Goal: Task Accomplishment & Management: Manage account settings

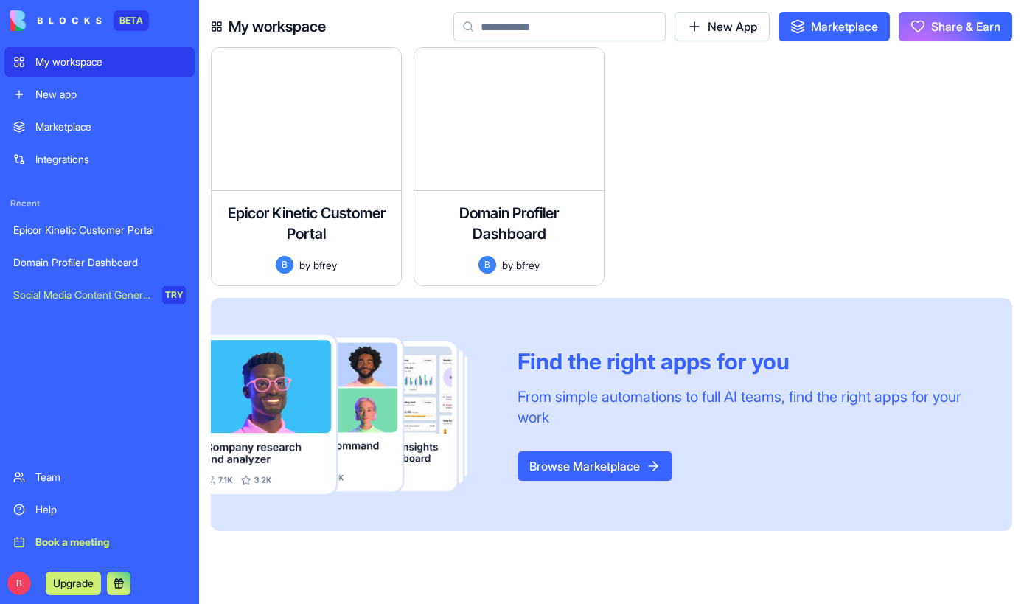
click at [131, 136] on link "Marketplace" at bounding box center [99, 126] width 190 height 29
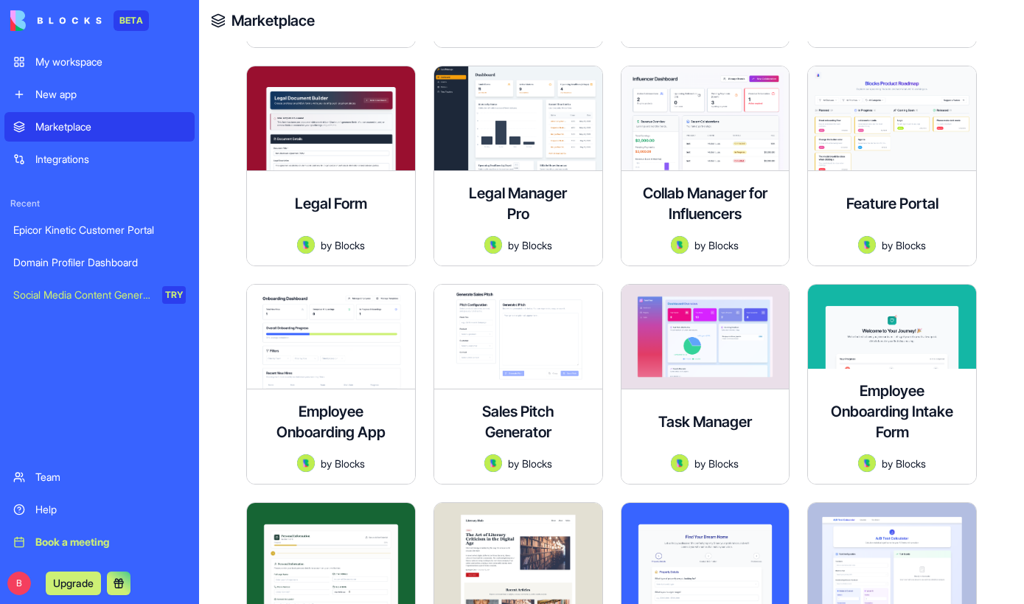
scroll to position [2004, 0]
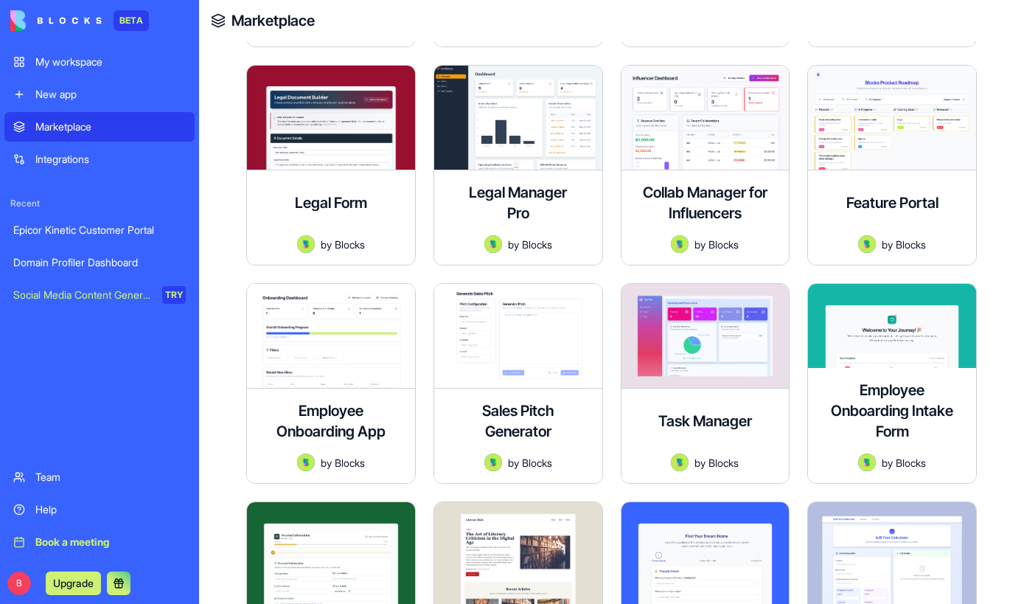
click at [119, 235] on div "Epicor Kinetic Customer Portal" at bounding box center [99, 230] width 173 height 15
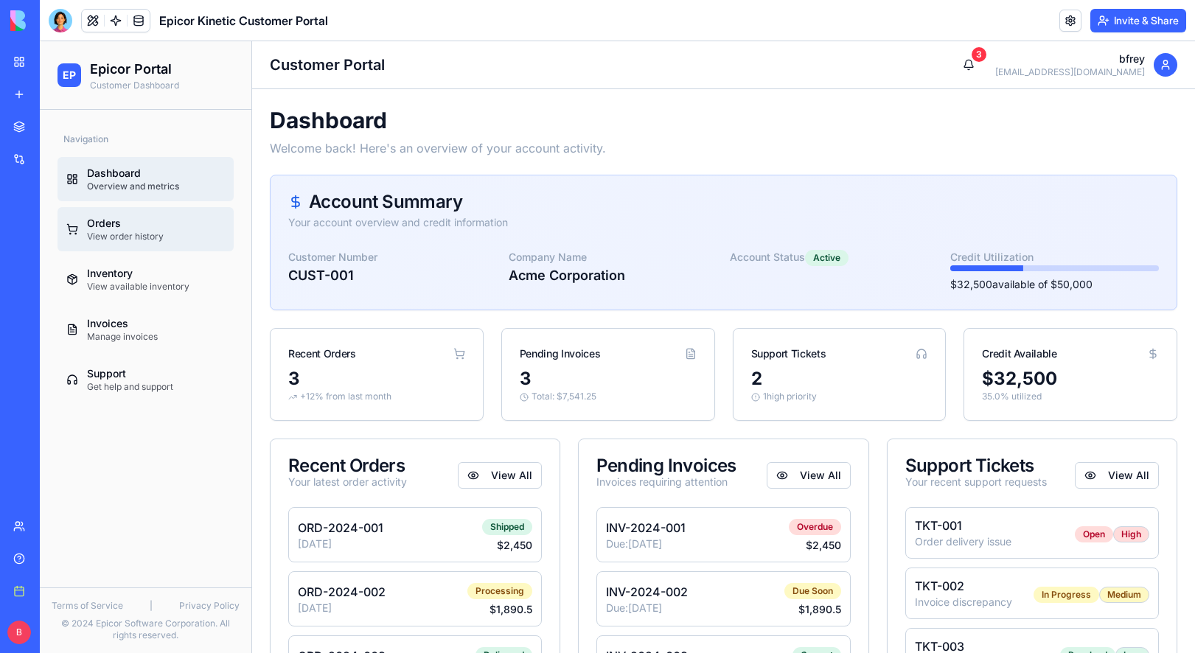
click at [164, 230] on div "Orders" at bounding box center [156, 223] width 138 height 15
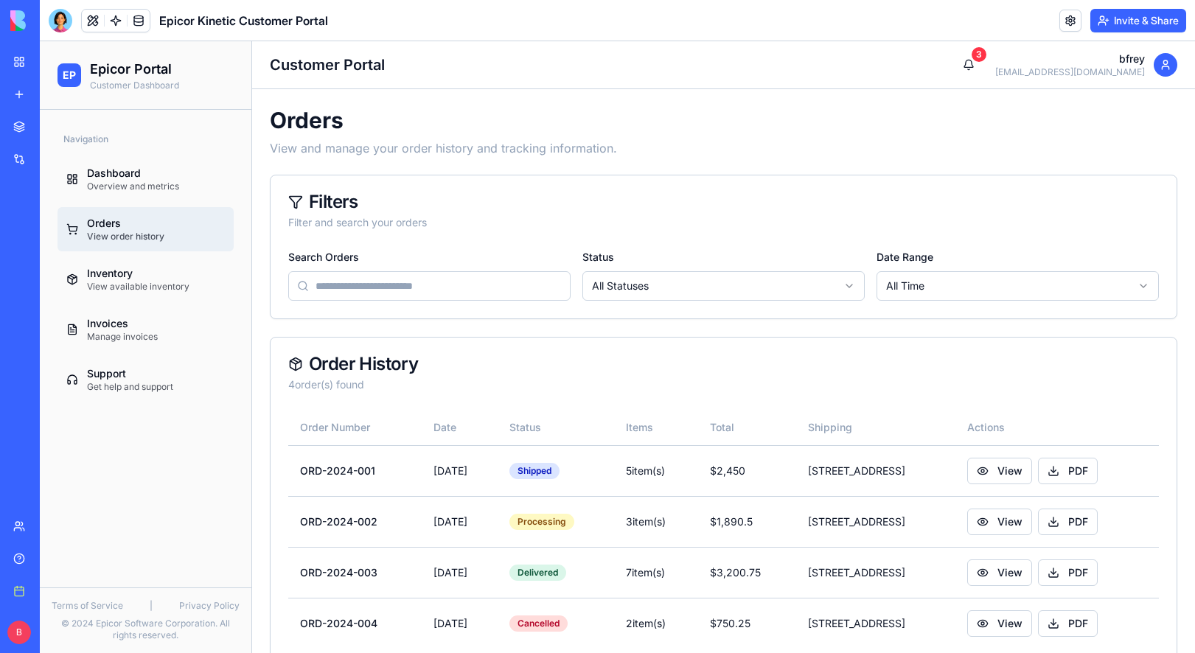
scroll to position [32, 0]
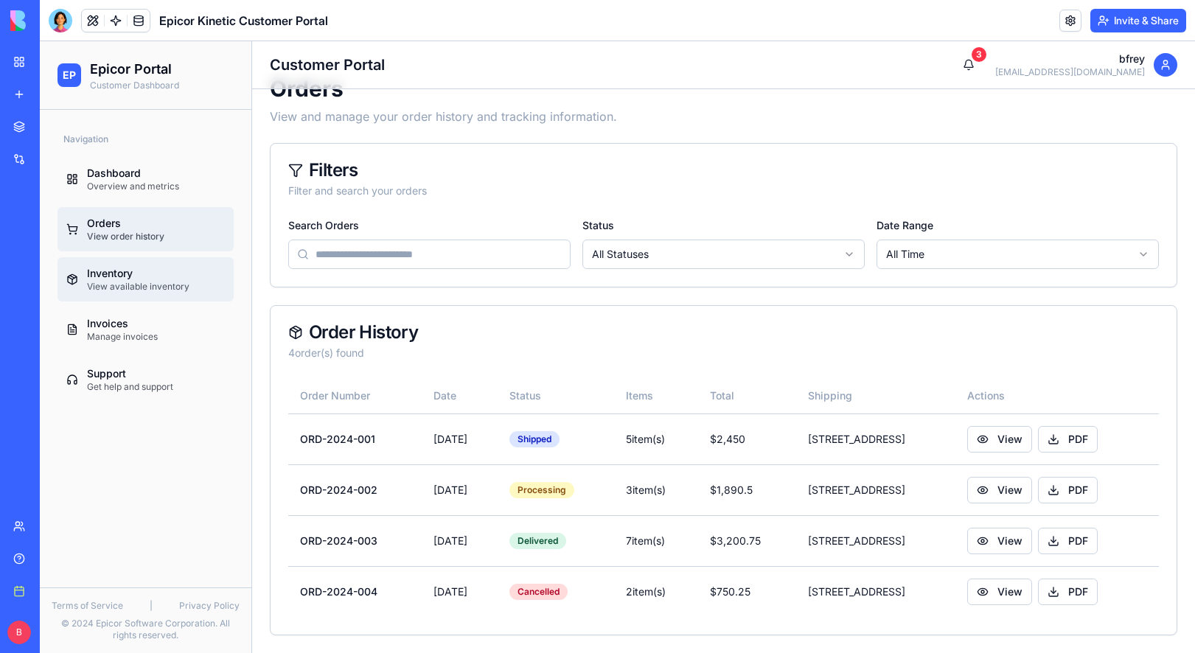
click at [198, 288] on div "View available inventory" at bounding box center [156, 287] width 138 height 12
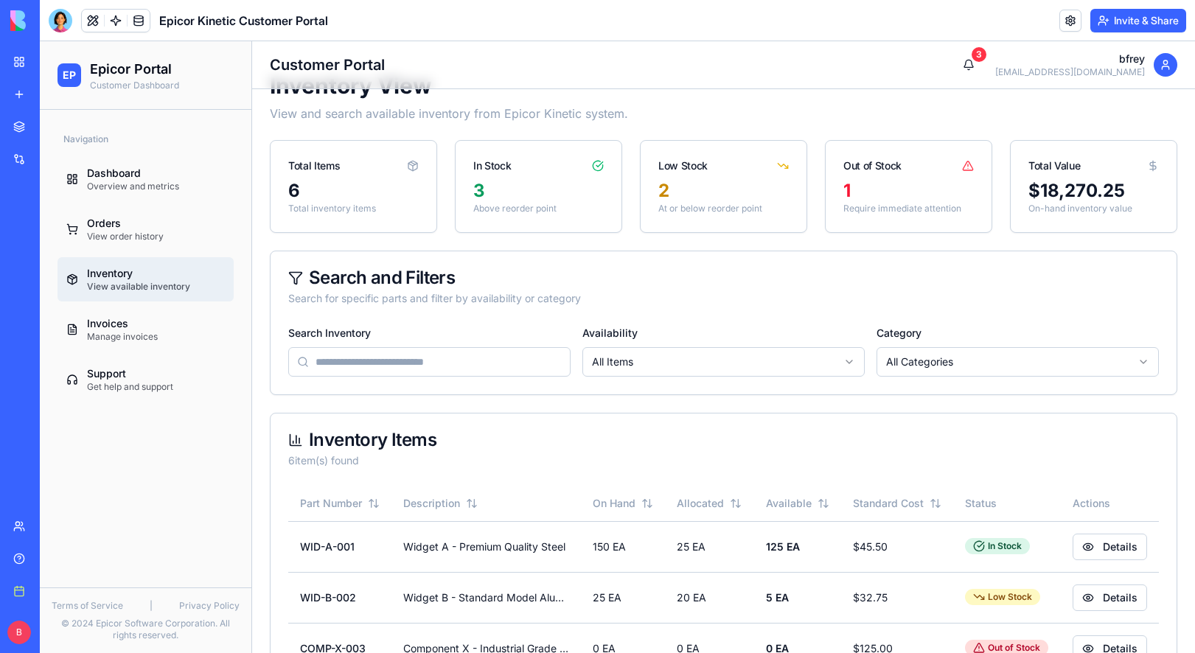
scroll to position [245, 0]
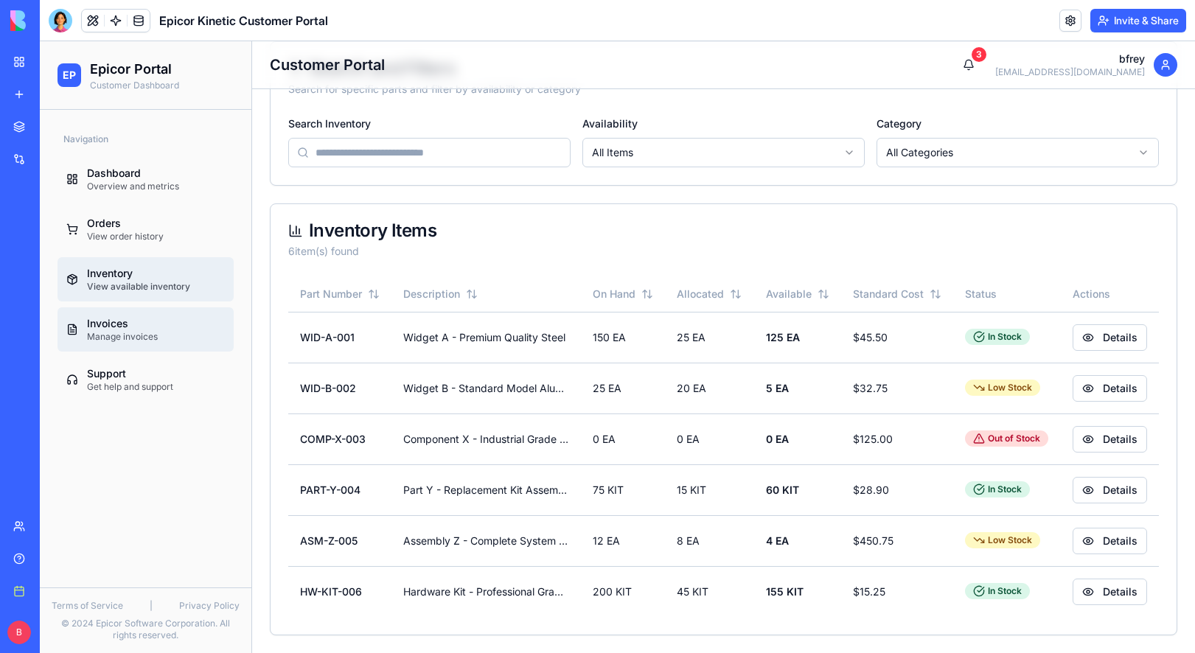
click at [177, 332] on div "Manage invoices" at bounding box center [156, 337] width 138 height 12
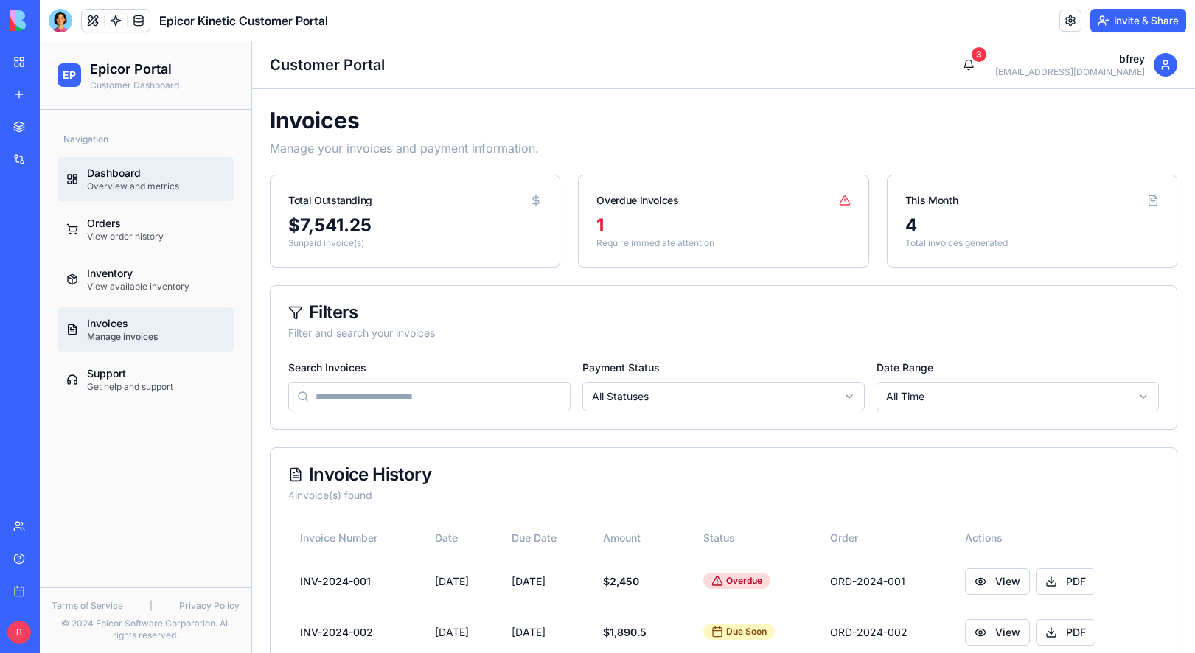
click at [183, 176] on div "Dashboard" at bounding box center [156, 173] width 138 height 15
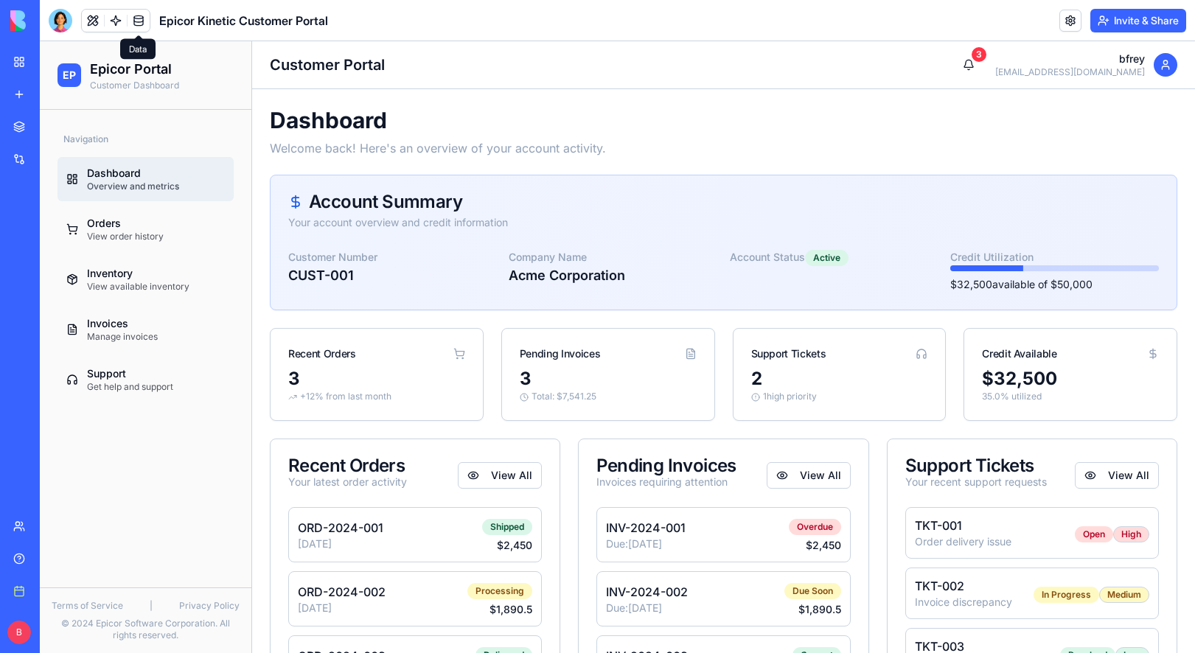
click at [141, 25] on link at bounding box center [139, 21] width 22 height 22
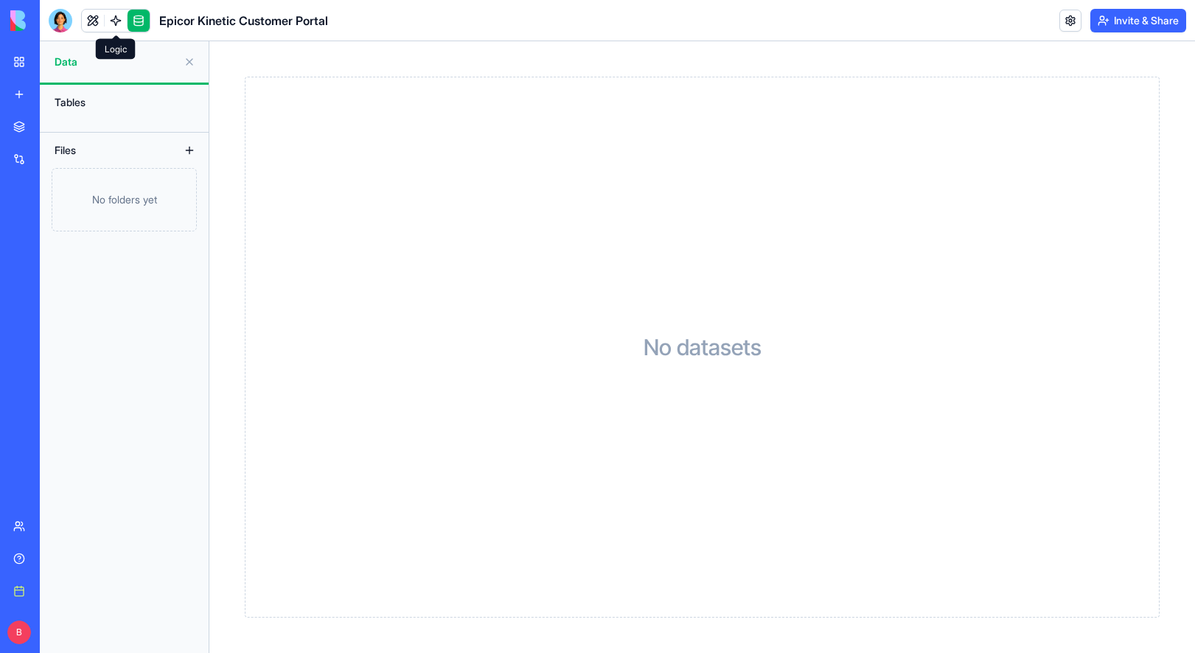
click at [111, 22] on link at bounding box center [116, 21] width 22 height 22
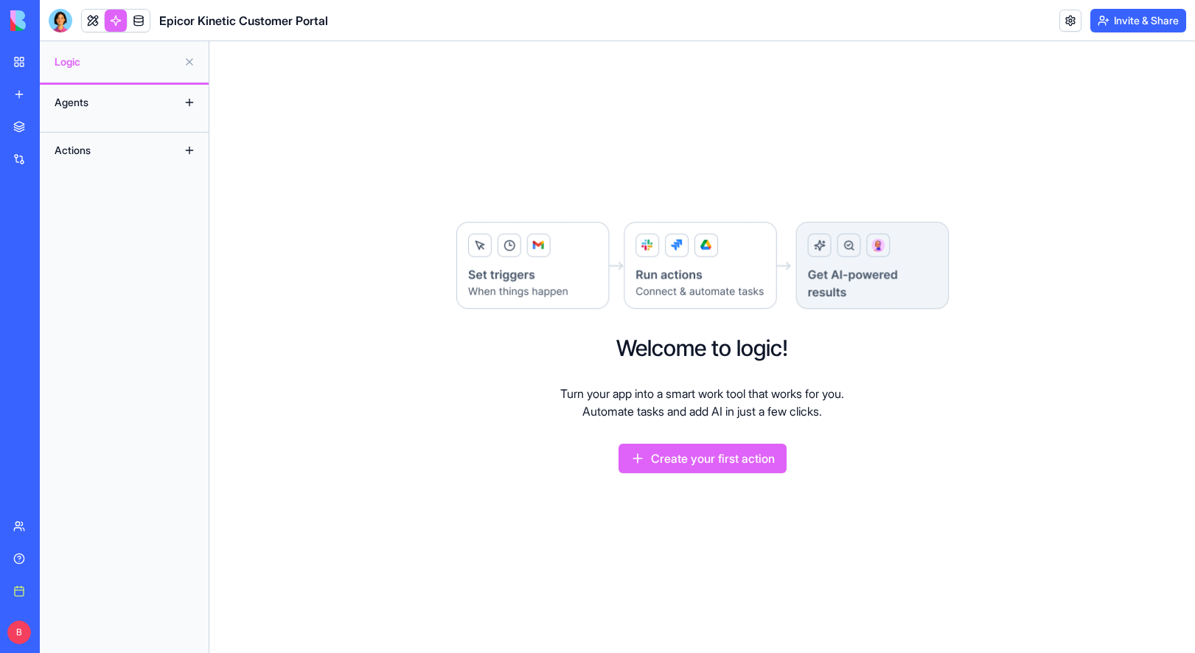
click at [185, 100] on button at bounding box center [190, 103] width 24 height 24
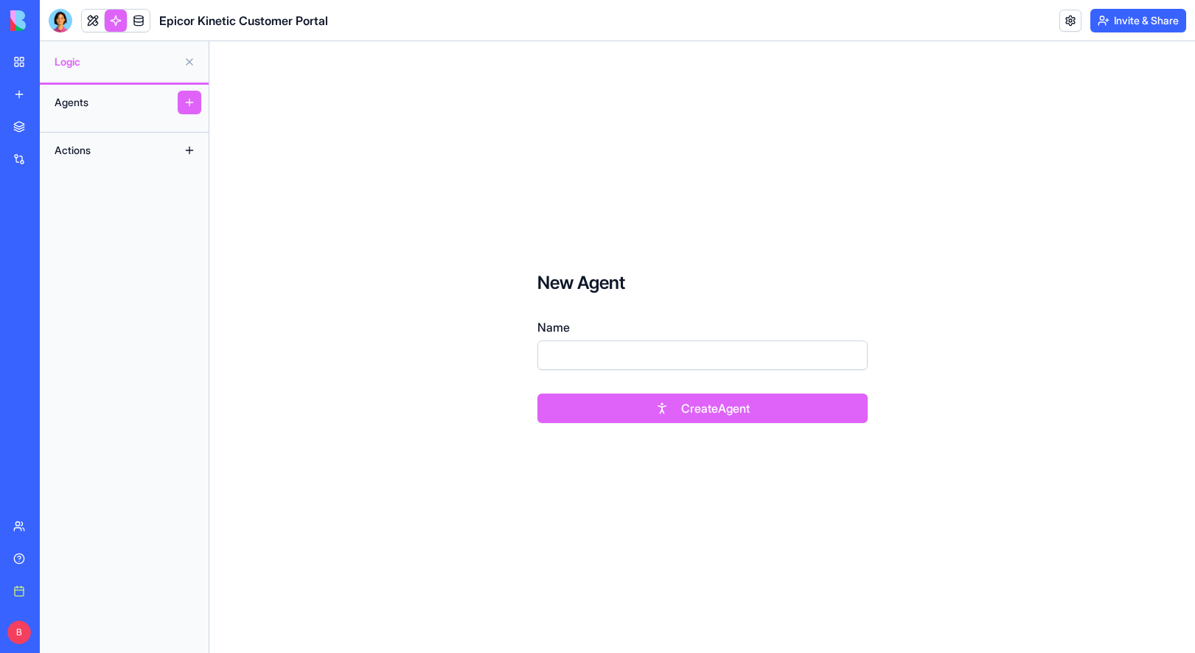
click at [157, 150] on div "Actions" at bounding box center [106, 151] width 118 height 24
click at [15, 65] on link "My workspace" at bounding box center [33, 61] width 59 height 29
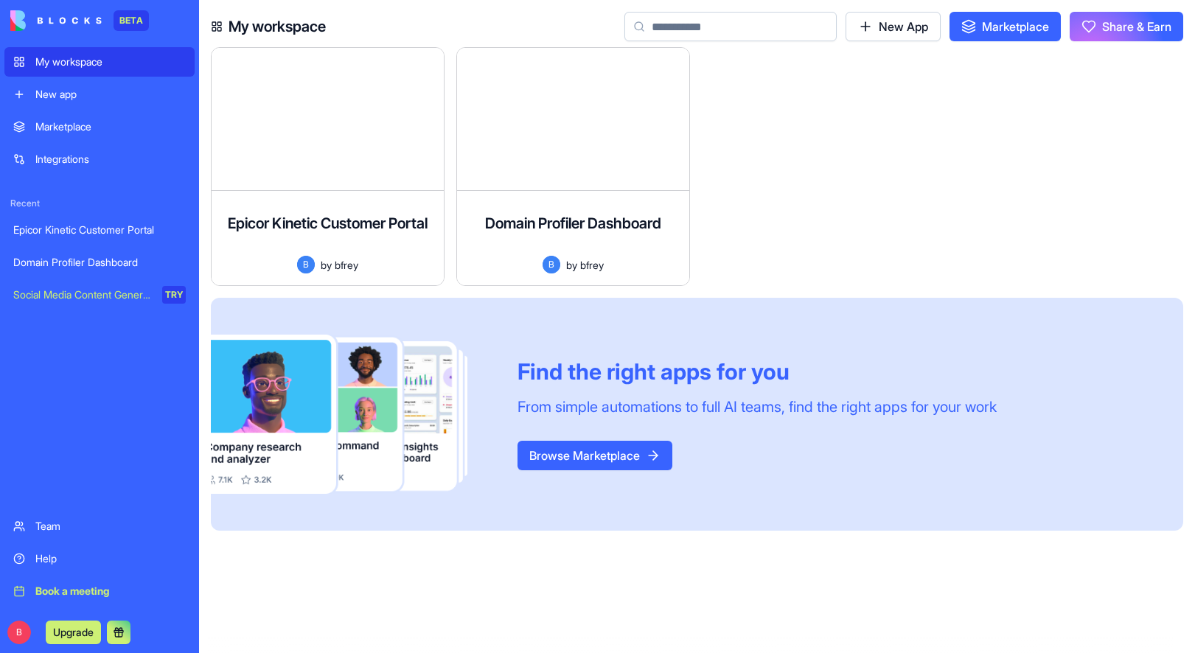
click at [78, 233] on div "Epicor Kinetic Customer Portal" at bounding box center [99, 230] width 173 height 15
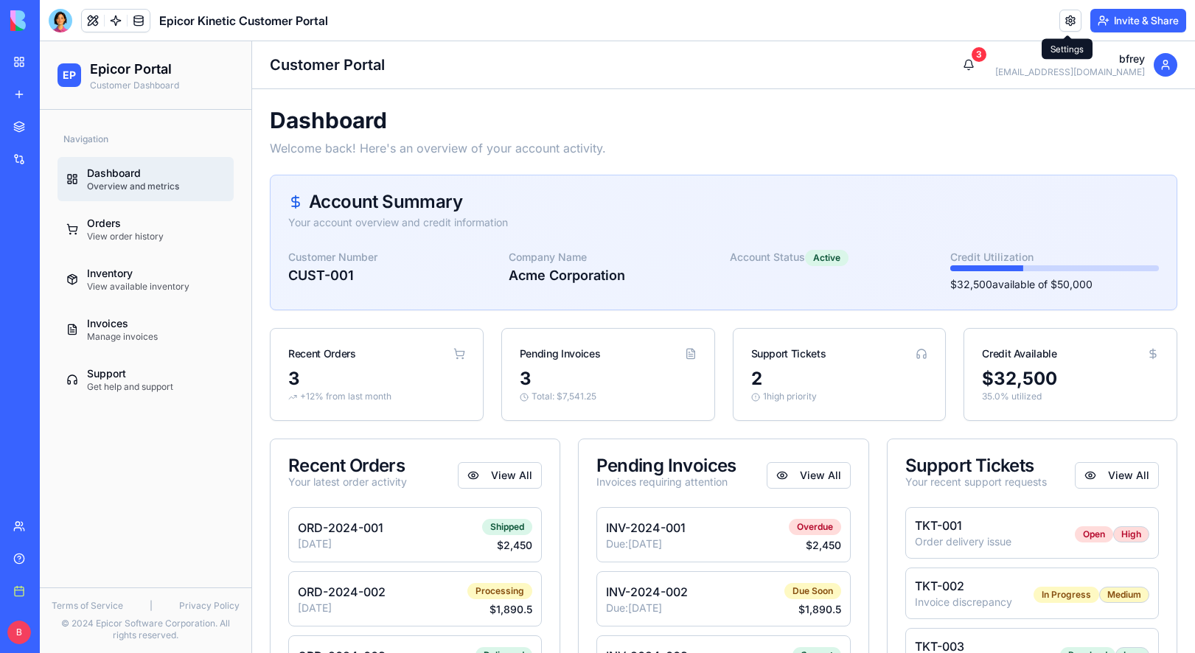
click at [1023, 14] on link at bounding box center [1070, 21] width 22 height 22
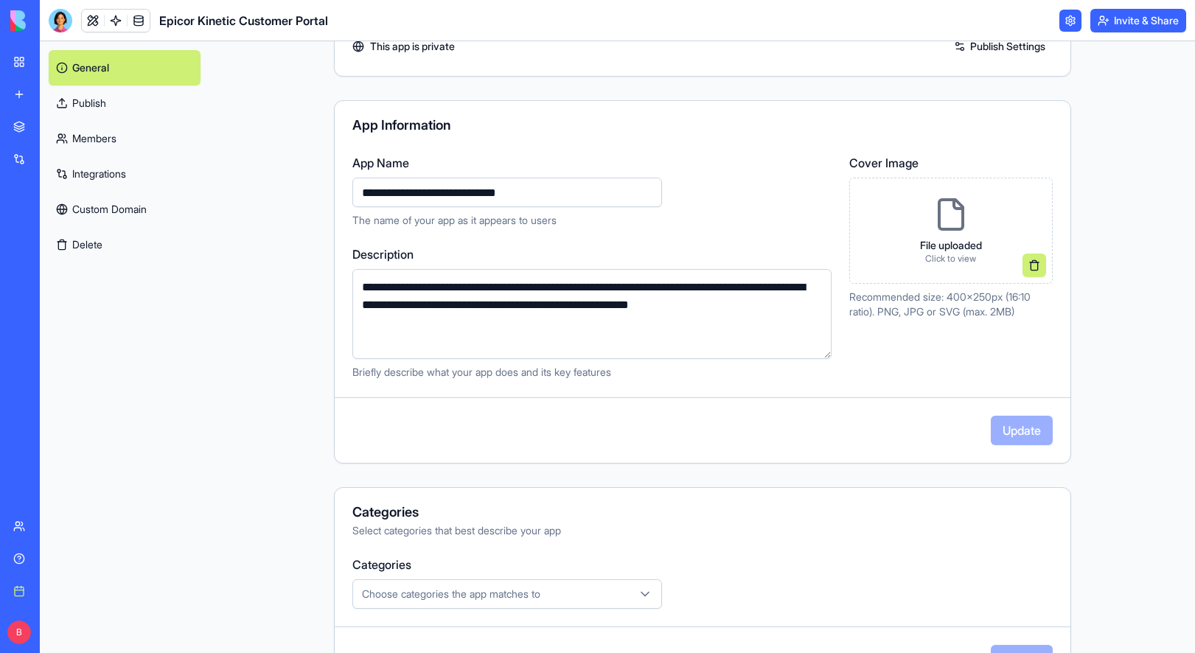
scroll to position [149, 0]
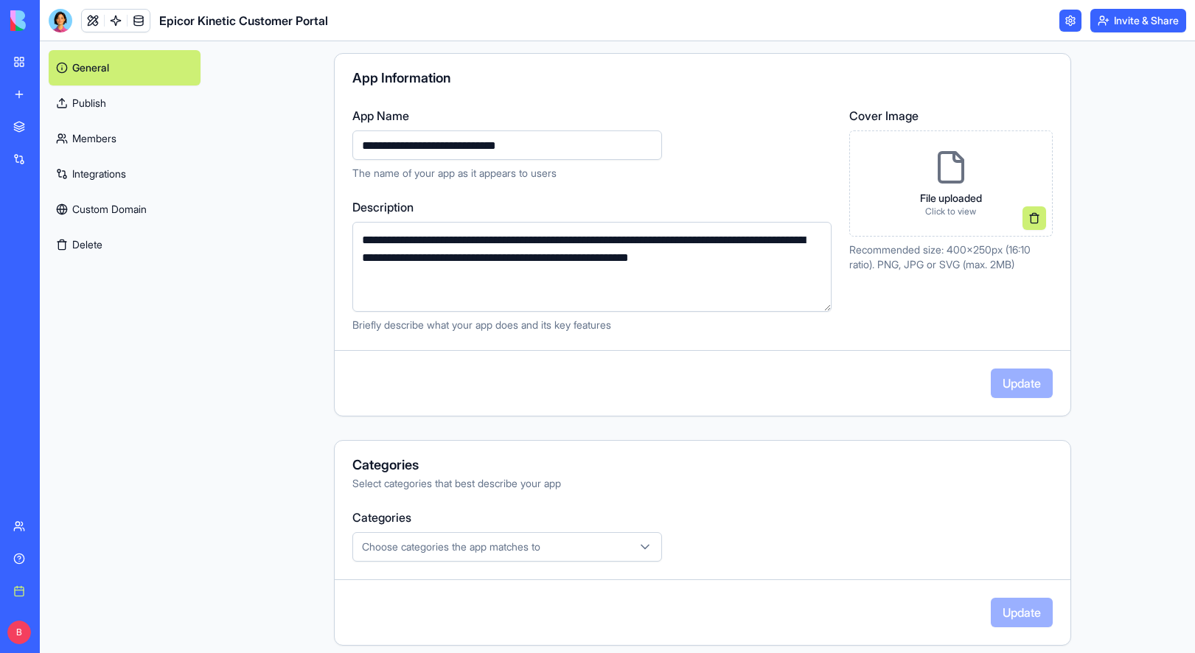
click at [933, 172] on icon at bounding box center [950, 167] width 35 height 35
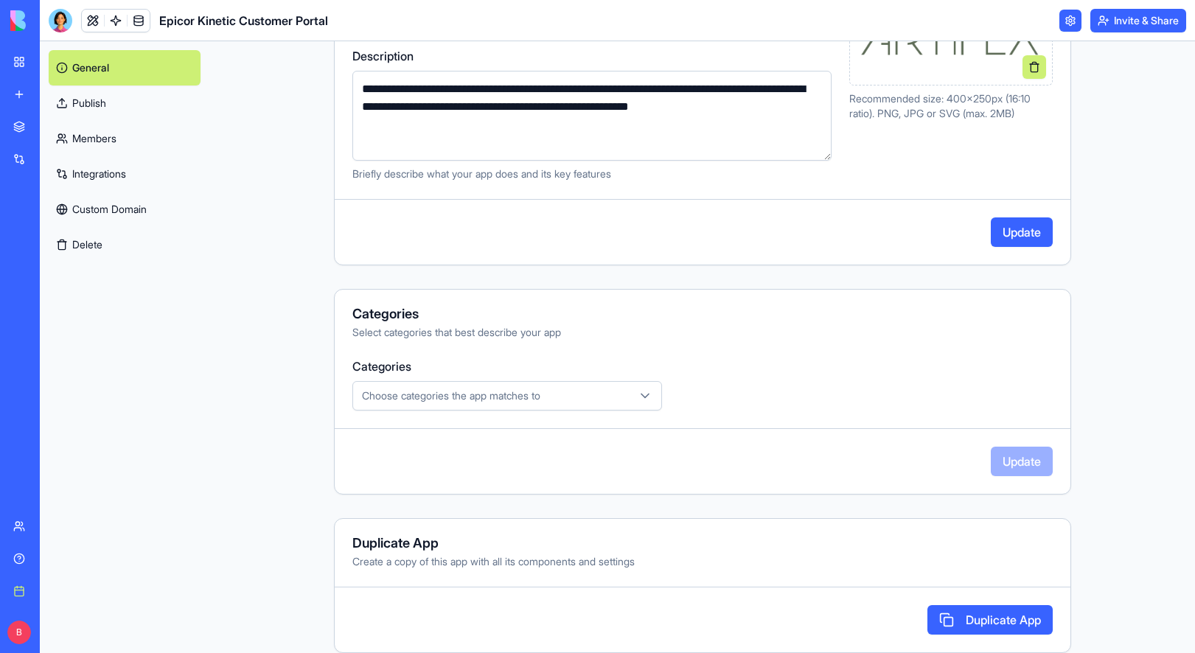
click at [1019, 232] on button "Update" at bounding box center [1022, 231] width 62 height 29
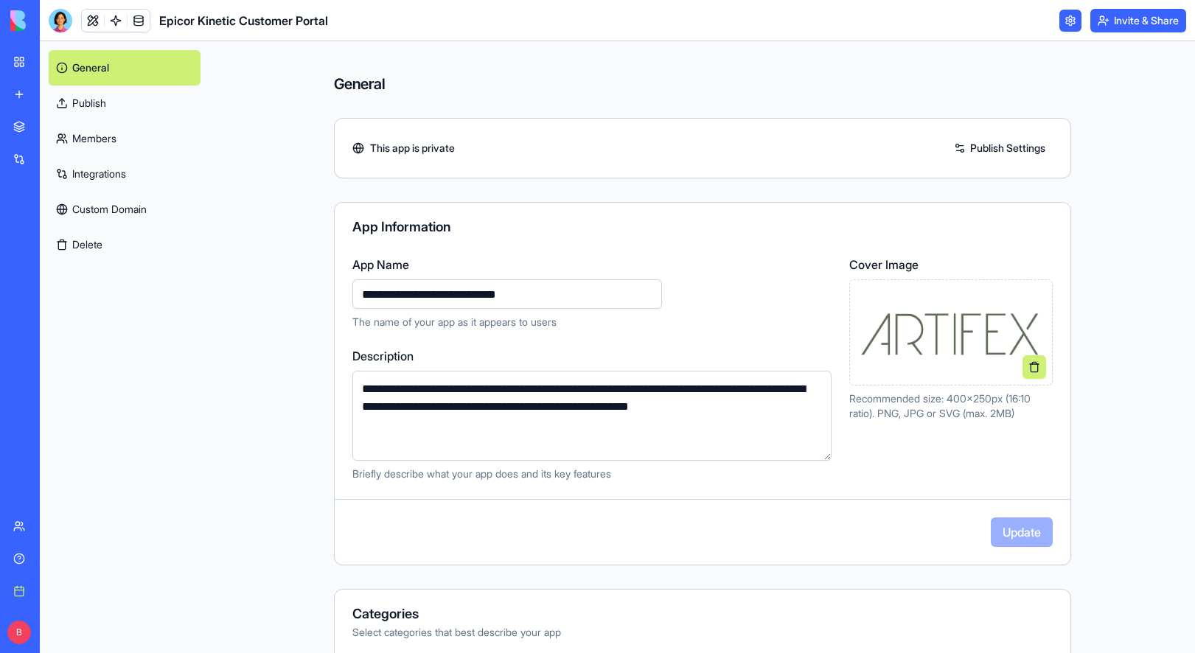
click at [137, 204] on link "Custom Domain" at bounding box center [125, 209] width 152 height 35
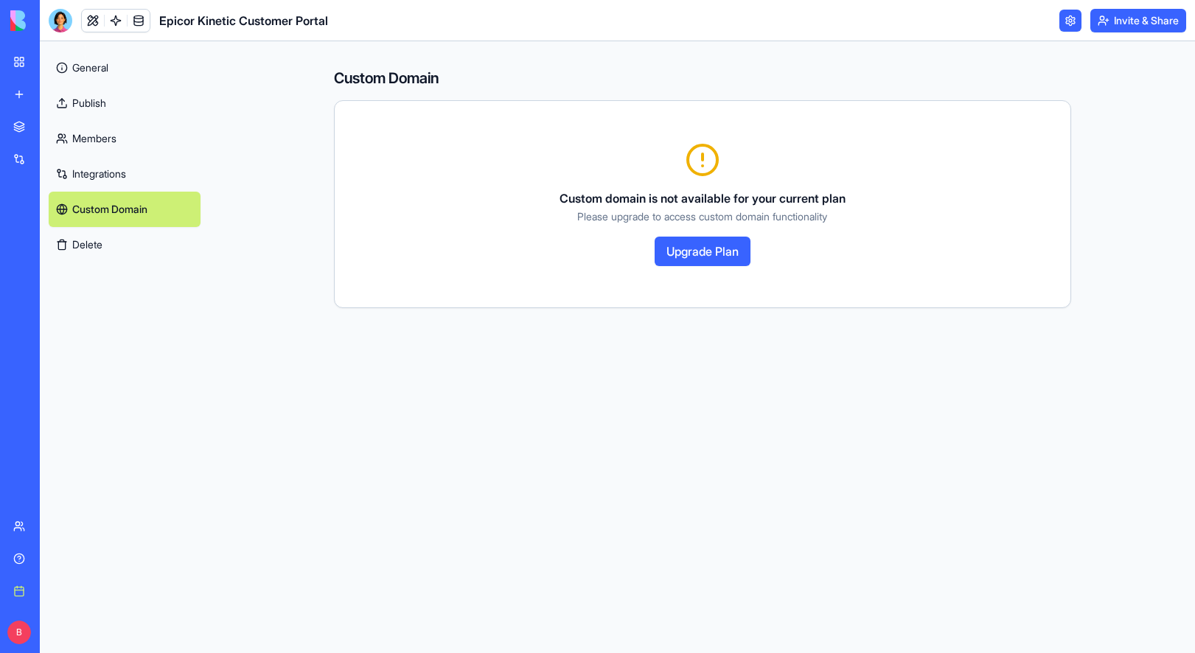
click at [133, 175] on link "Integrations" at bounding box center [125, 173] width 152 height 35
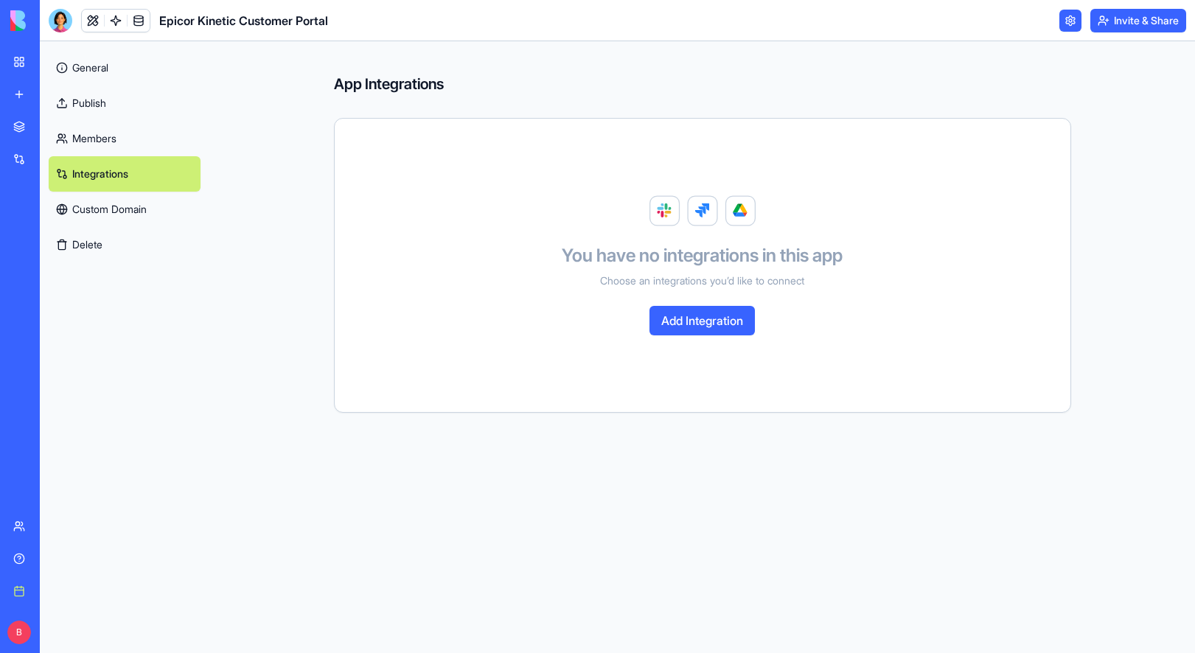
click at [148, 139] on link "Members" at bounding box center [125, 138] width 152 height 35
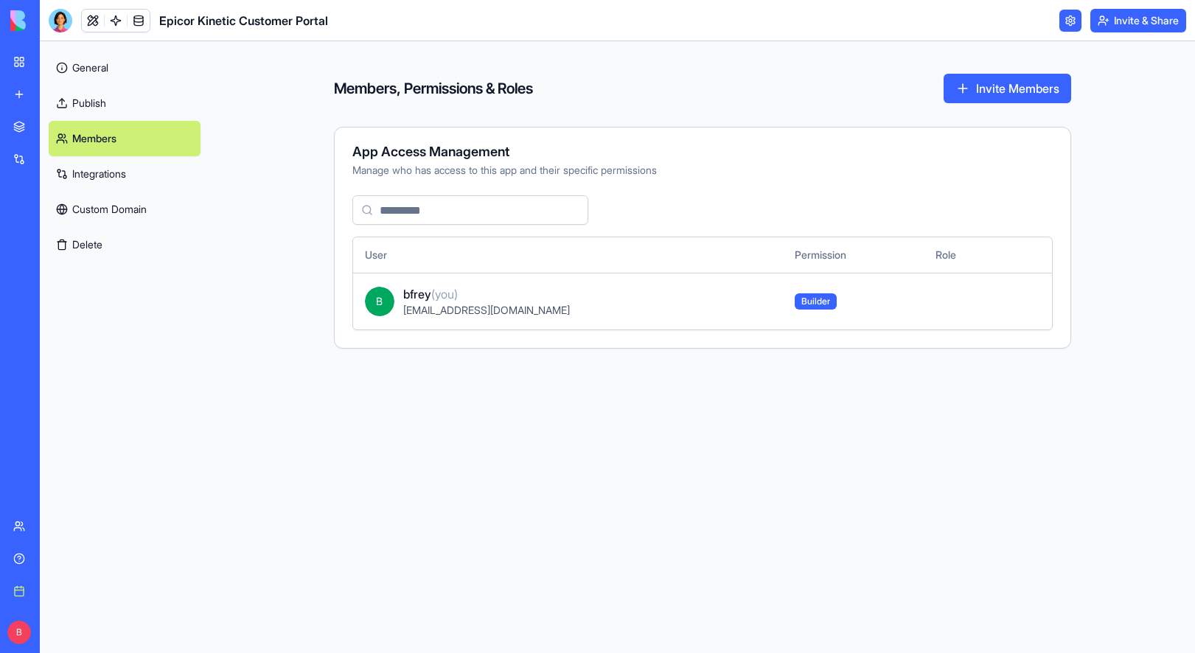
click at [142, 98] on link "Publish" at bounding box center [125, 103] width 152 height 35
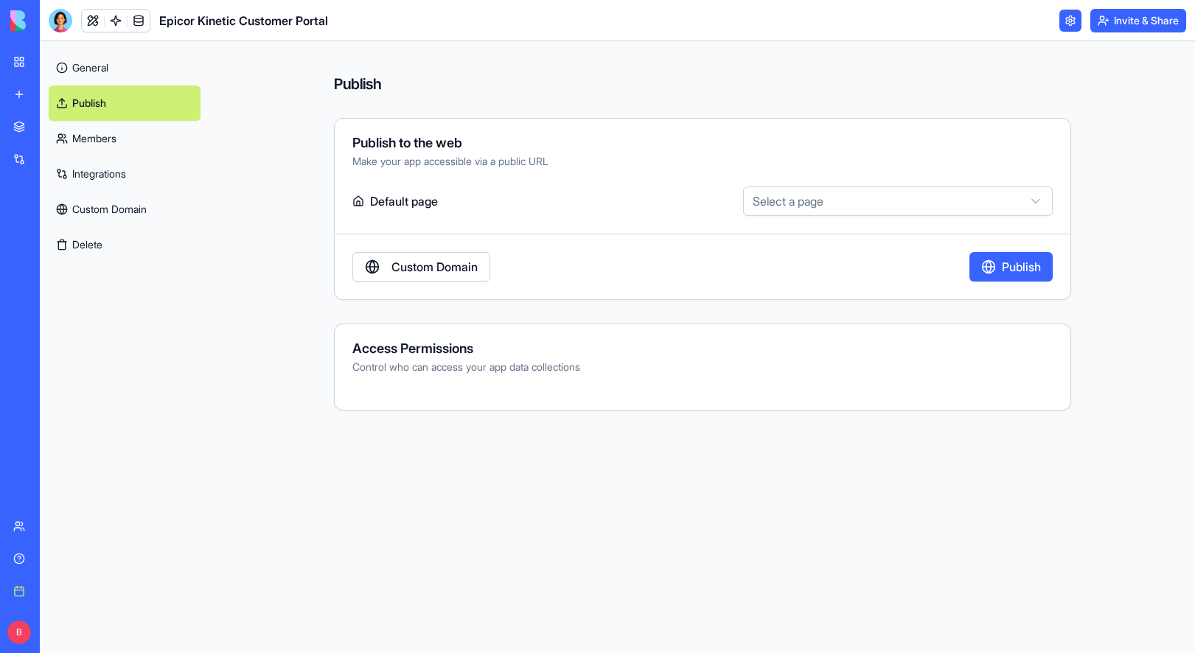
click at [913, 209] on html "**********" at bounding box center [597, 326] width 1195 height 653
select select "**********"
click at [735, 391] on div "Access Permissions Control who can access your app data collections" at bounding box center [702, 367] width 737 height 87
click at [116, 62] on link "General" at bounding box center [125, 67] width 152 height 35
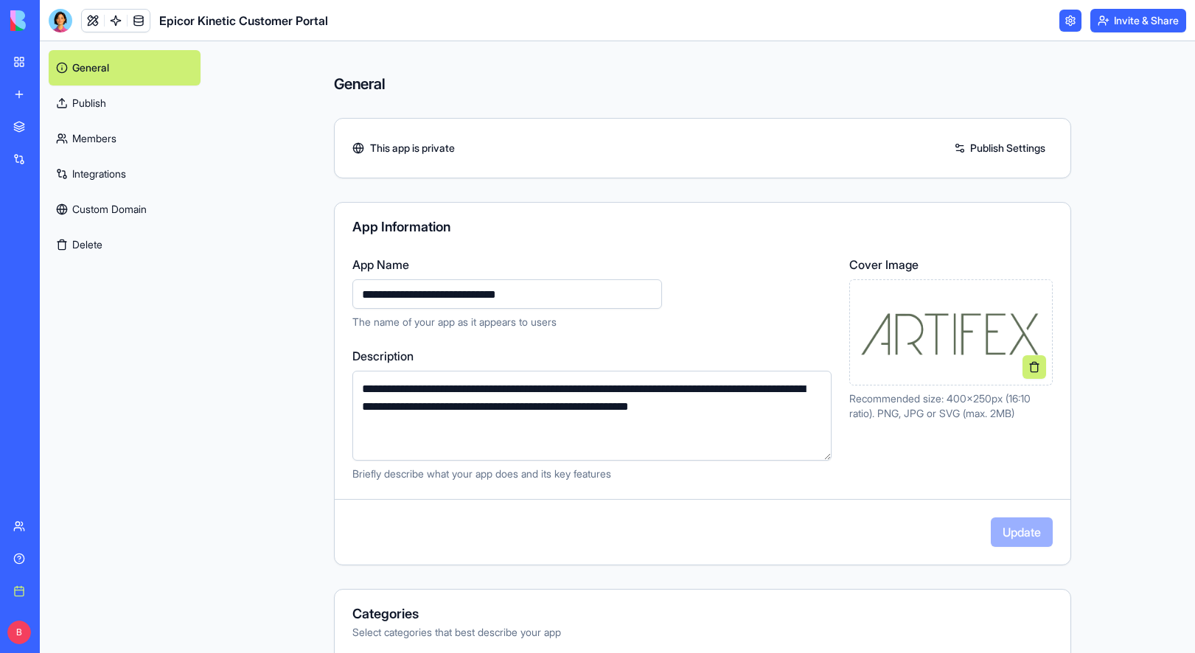
click at [1023, 26] on link at bounding box center [1070, 21] width 22 height 22
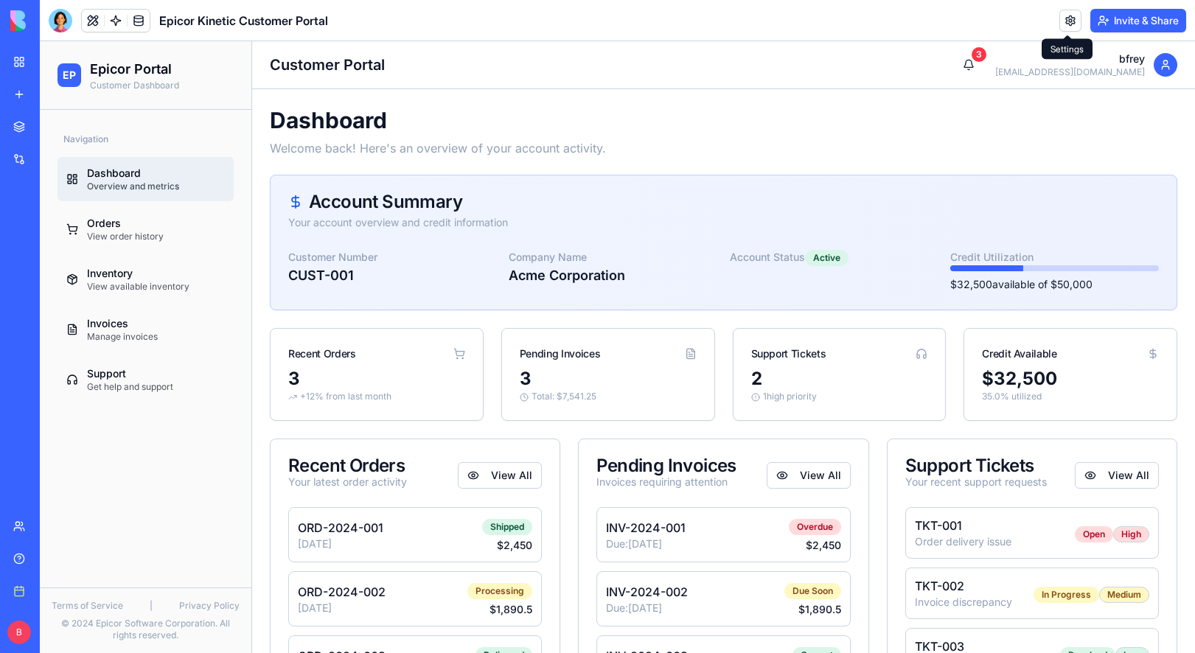
click at [1023, 17] on link at bounding box center [1070, 21] width 22 height 22
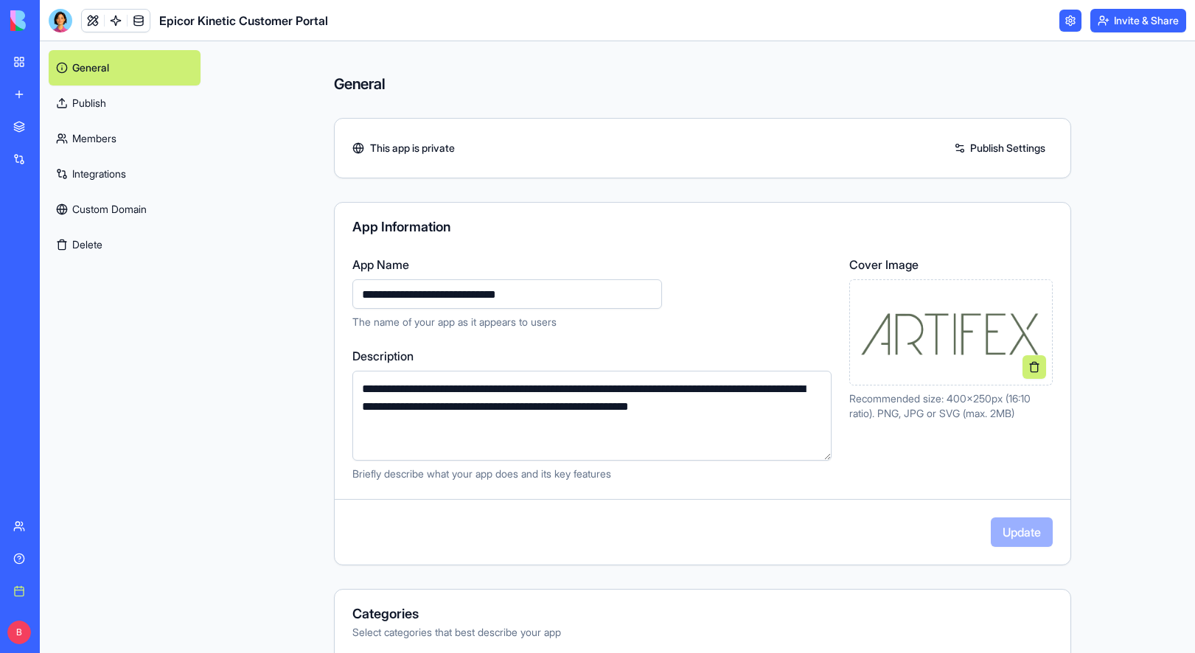
click at [148, 100] on link "Publish" at bounding box center [125, 103] width 152 height 35
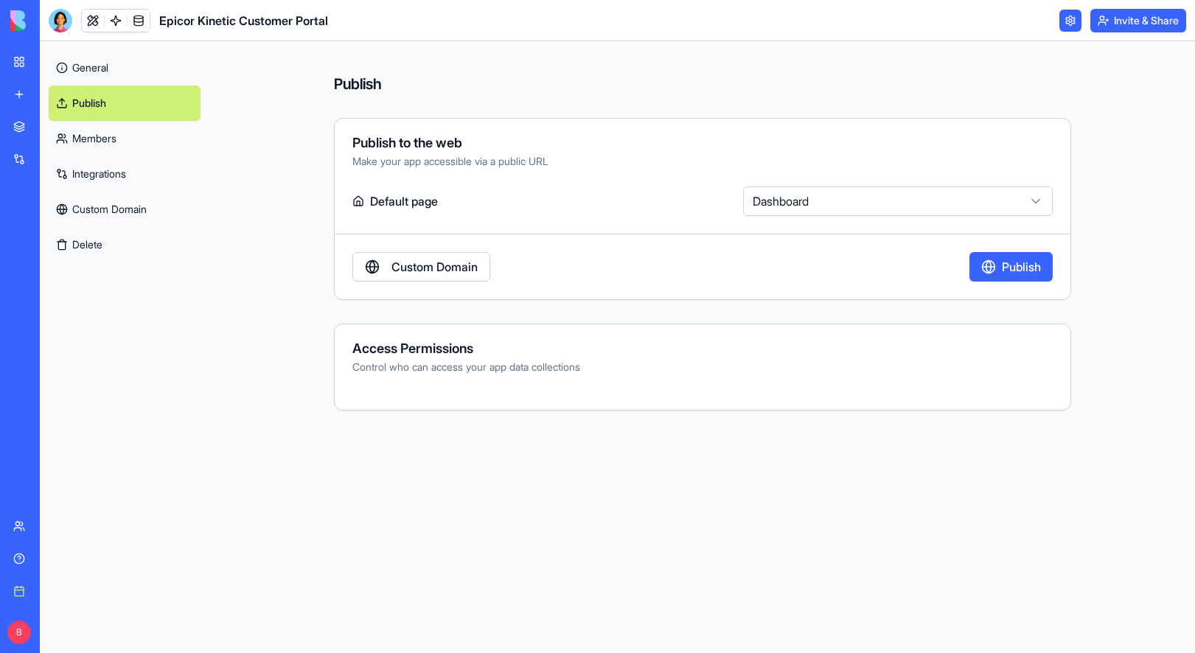
click at [1020, 276] on button "Publish" at bounding box center [1010, 266] width 83 height 29
click at [459, 266] on link "Custom Domain" at bounding box center [421, 266] width 138 height 29
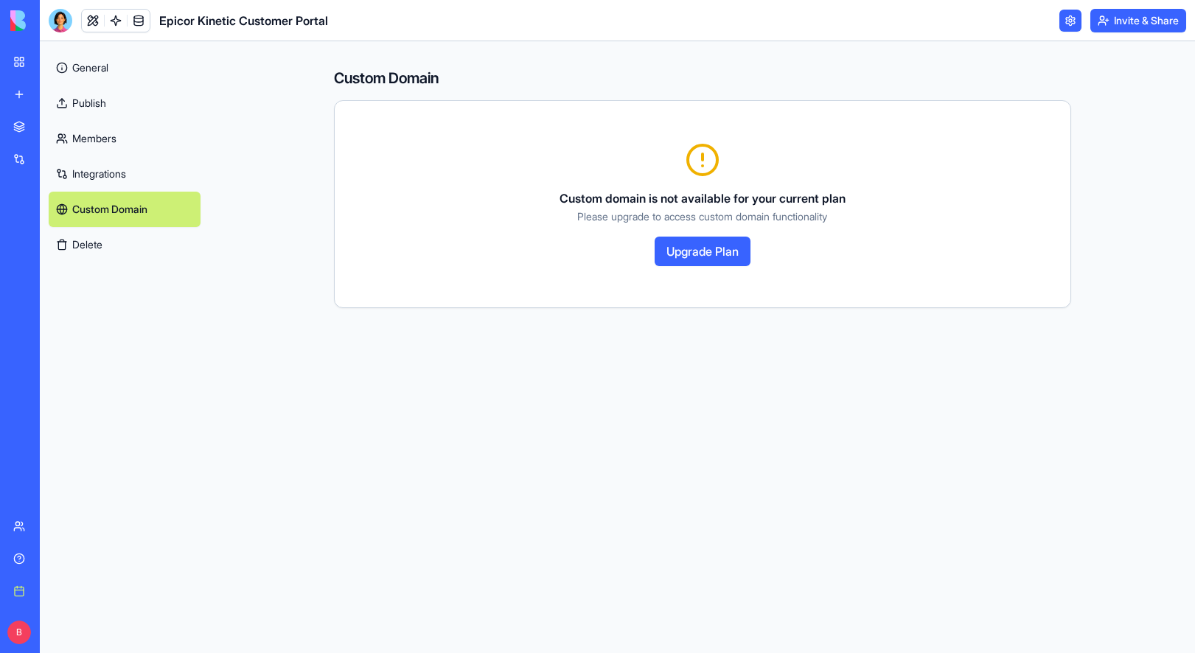
click at [111, 188] on link "Integrations" at bounding box center [125, 173] width 152 height 35
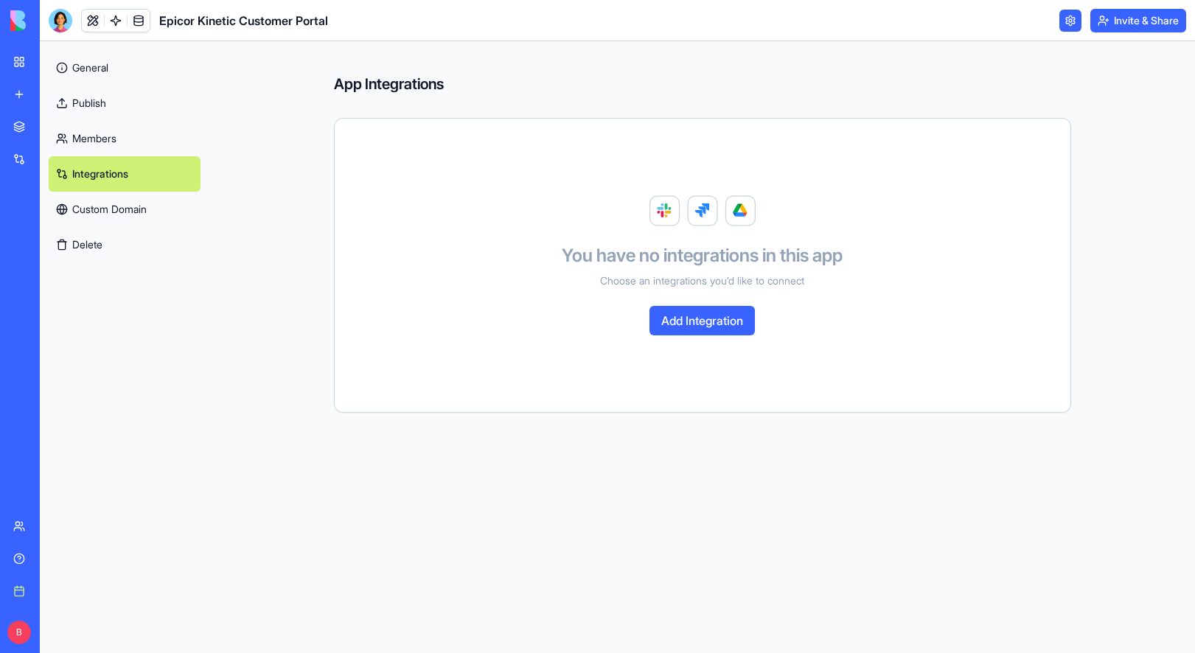
click at [116, 136] on link "Members" at bounding box center [125, 138] width 152 height 35
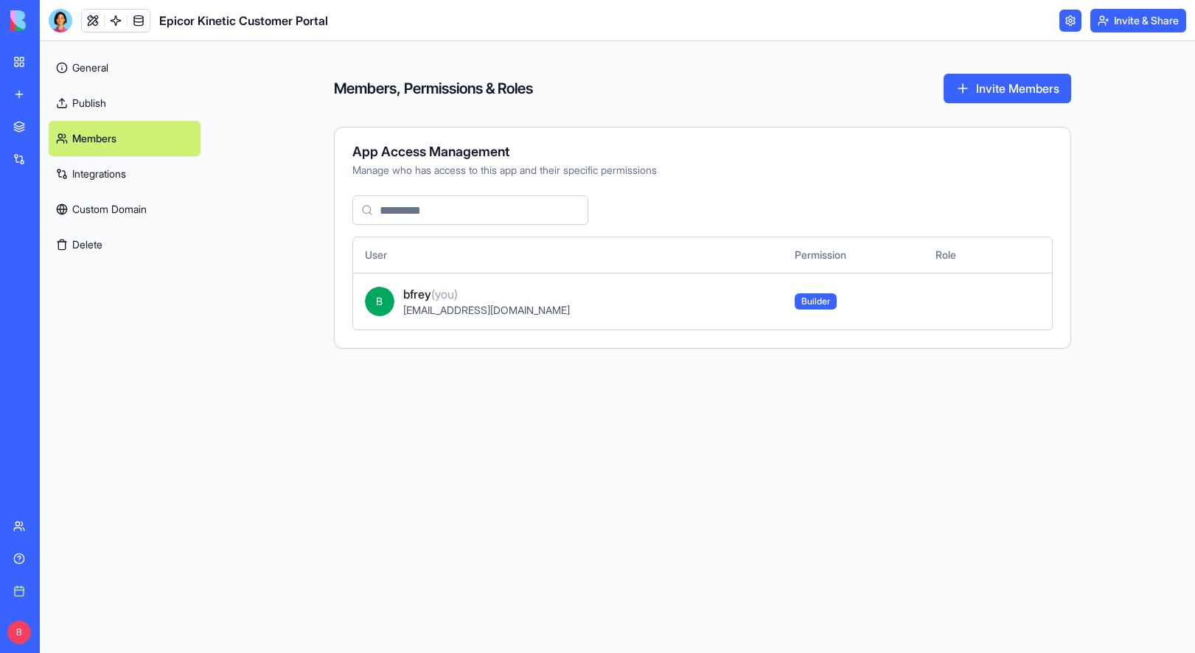
click at [114, 96] on link "Publish" at bounding box center [125, 103] width 152 height 35
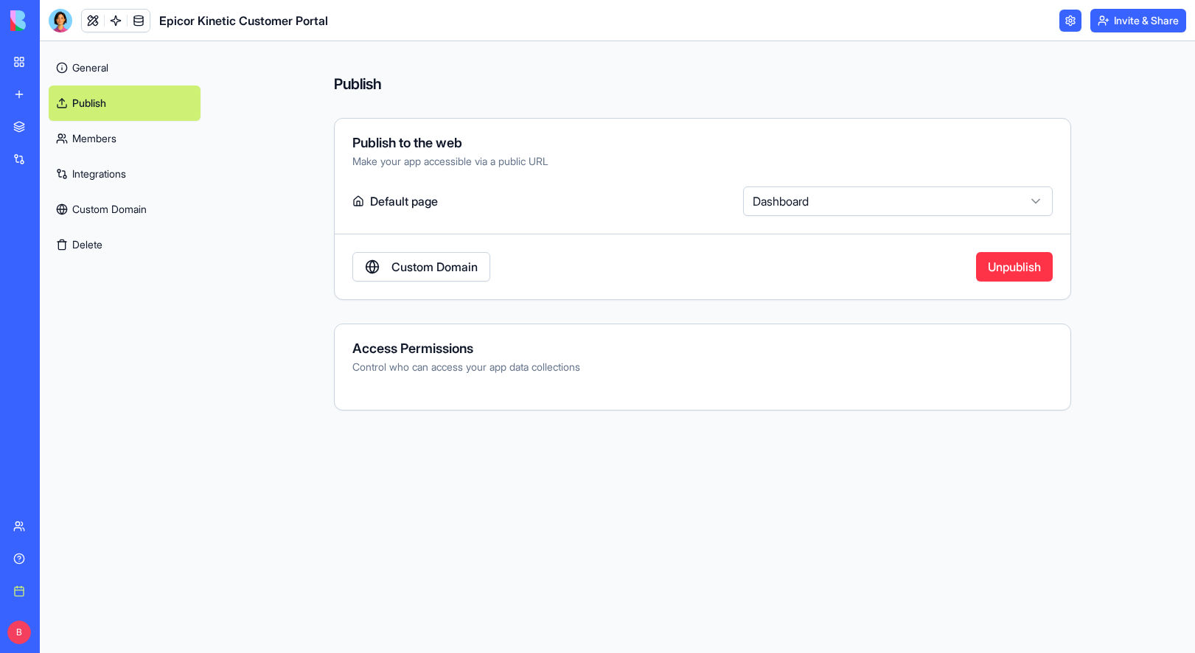
click at [118, 74] on link "General" at bounding box center [125, 67] width 152 height 35
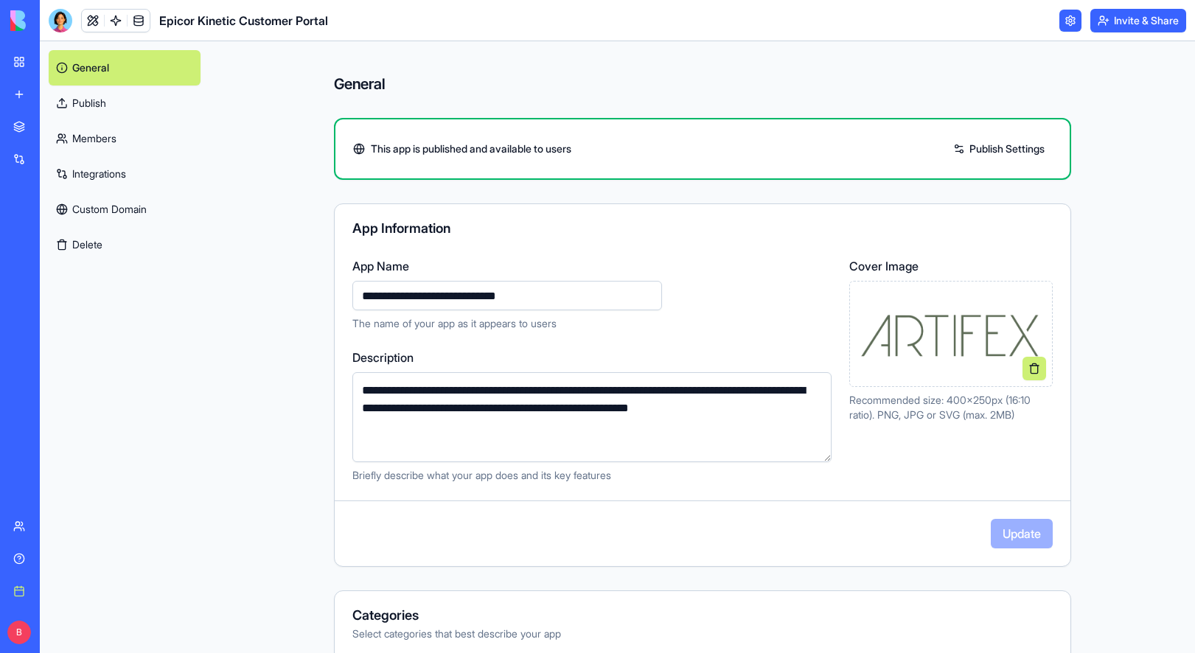
click at [1008, 143] on link "Publish Settings" at bounding box center [999, 149] width 106 height 24
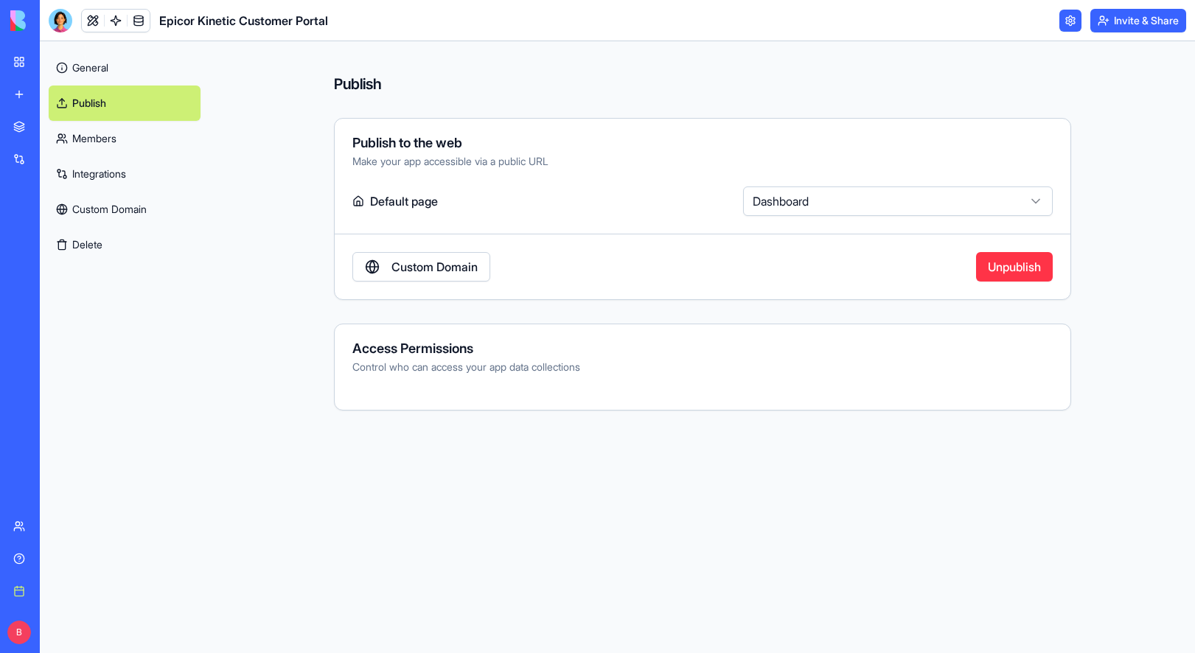
click at [1023, 29] on link at bounding box center [1070, 21] width 22 height 22
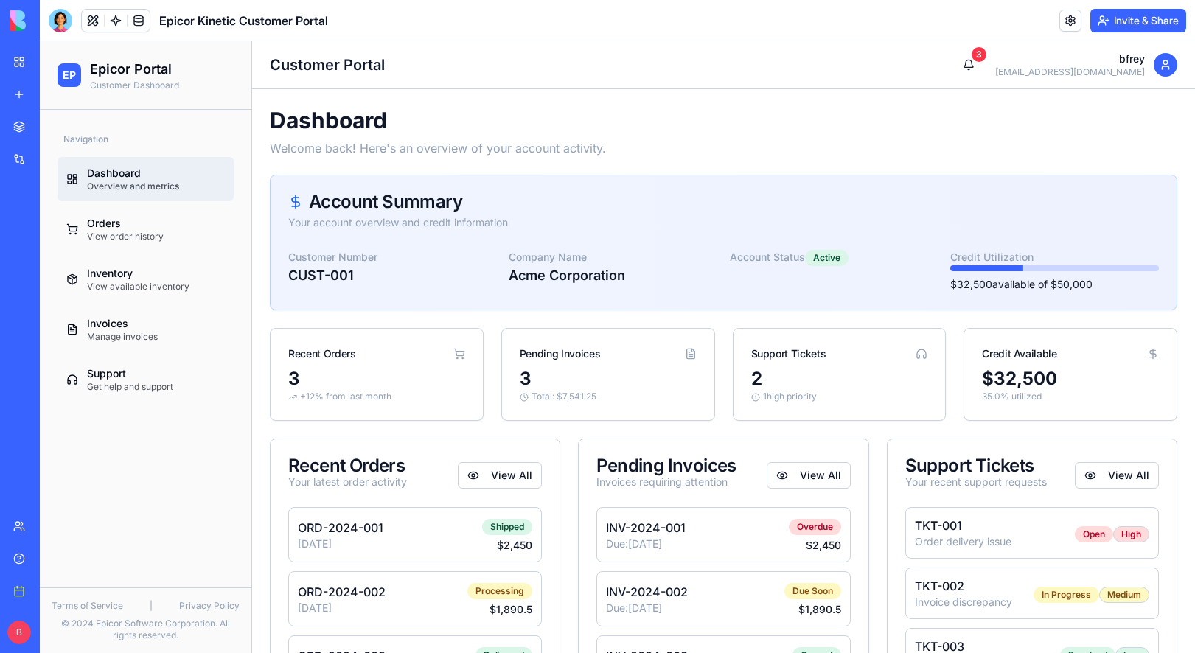
click at [1023, 22] on button "Invite & Share" at bounding box center [1138, 21] width 96 height 24
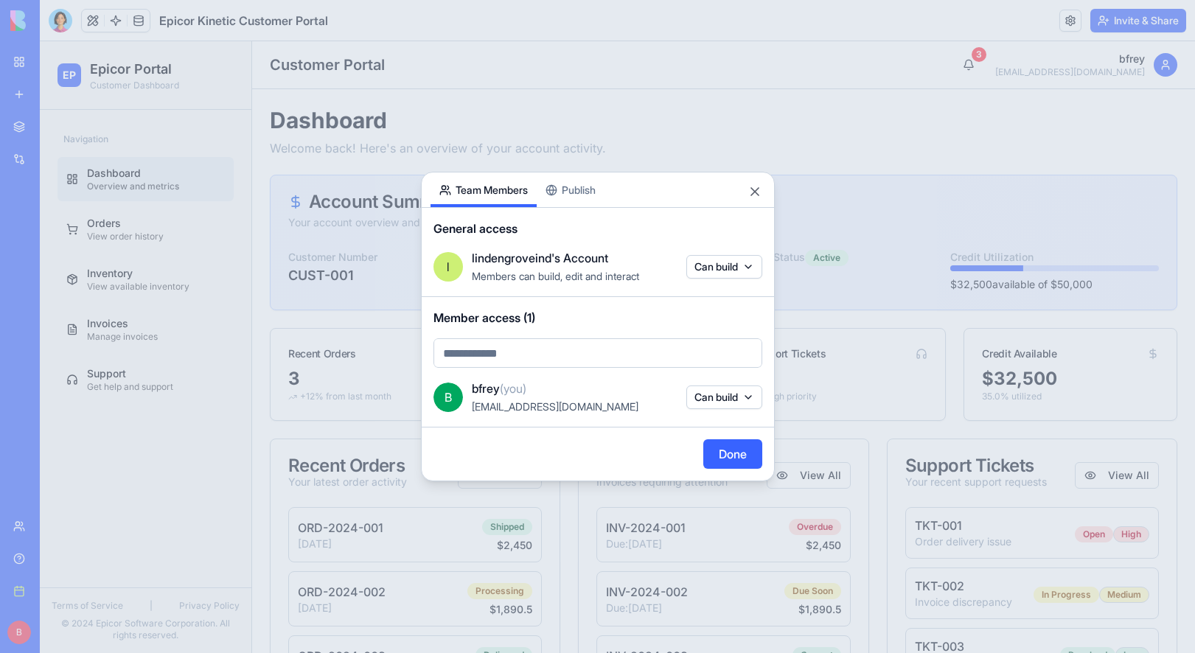
click at [569, 189] on button "Publish" at bounding box center [571, 190] width 68 height 35
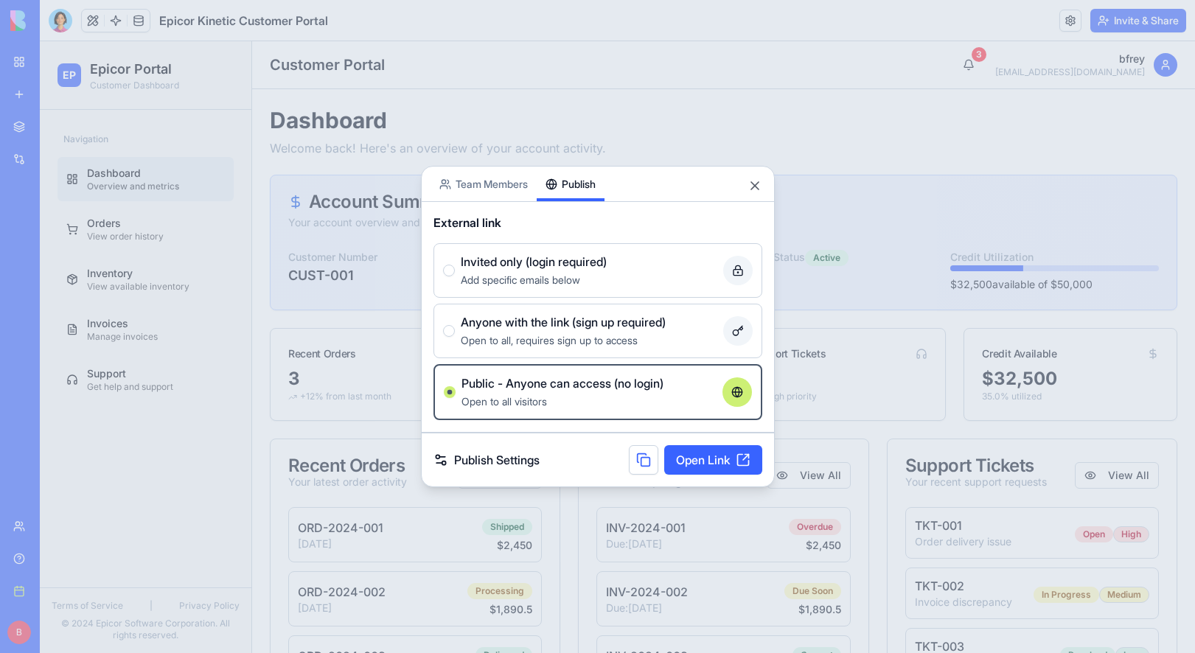
click at [700, 468] on link "Open Link" at bounding box center [713, 459] width 98 height 29
